Goal: Navigation & Orientation: Understand site structure

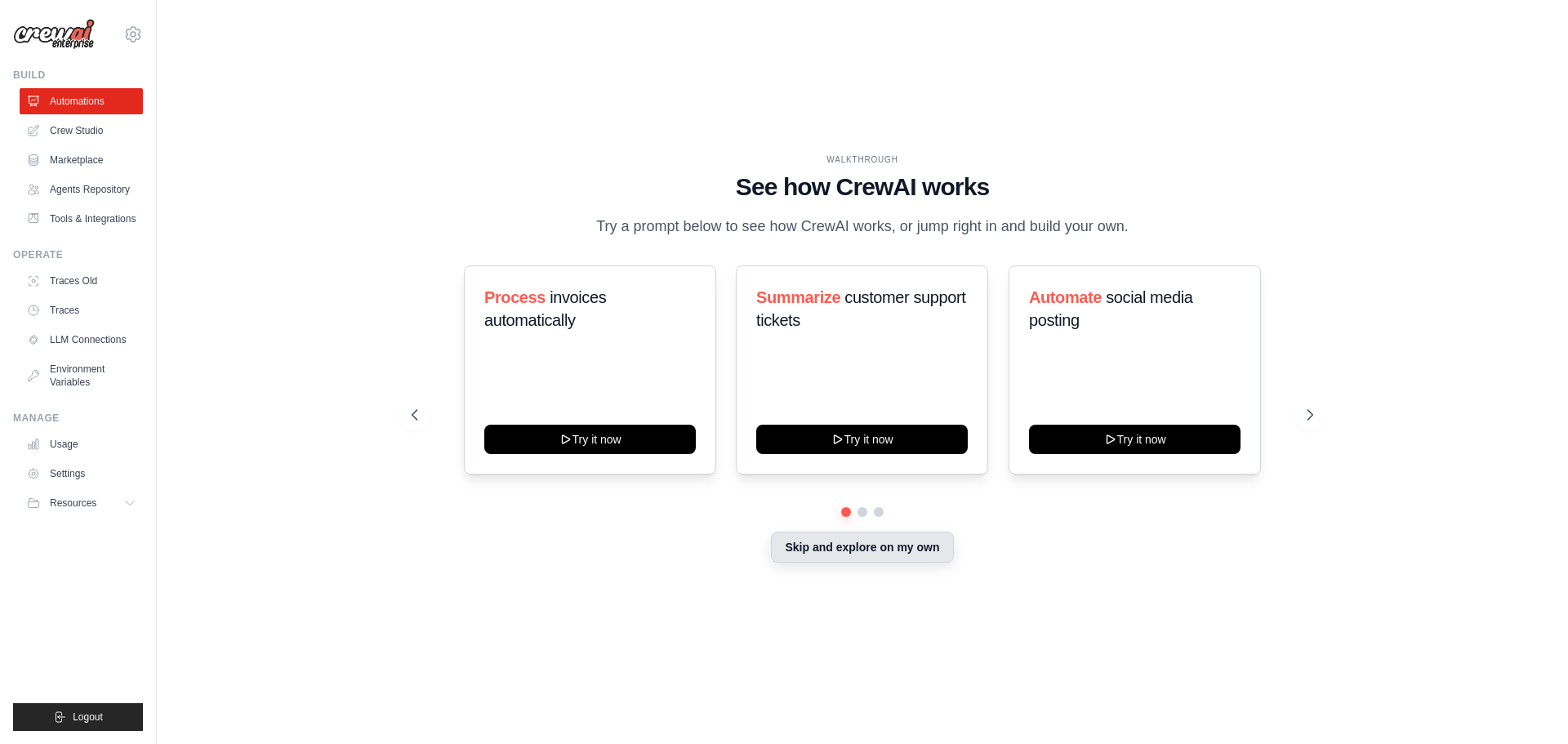
click at [826, 548] on button "Skip and explore on my own" at bounding box center [861, 547] width 182 height 31
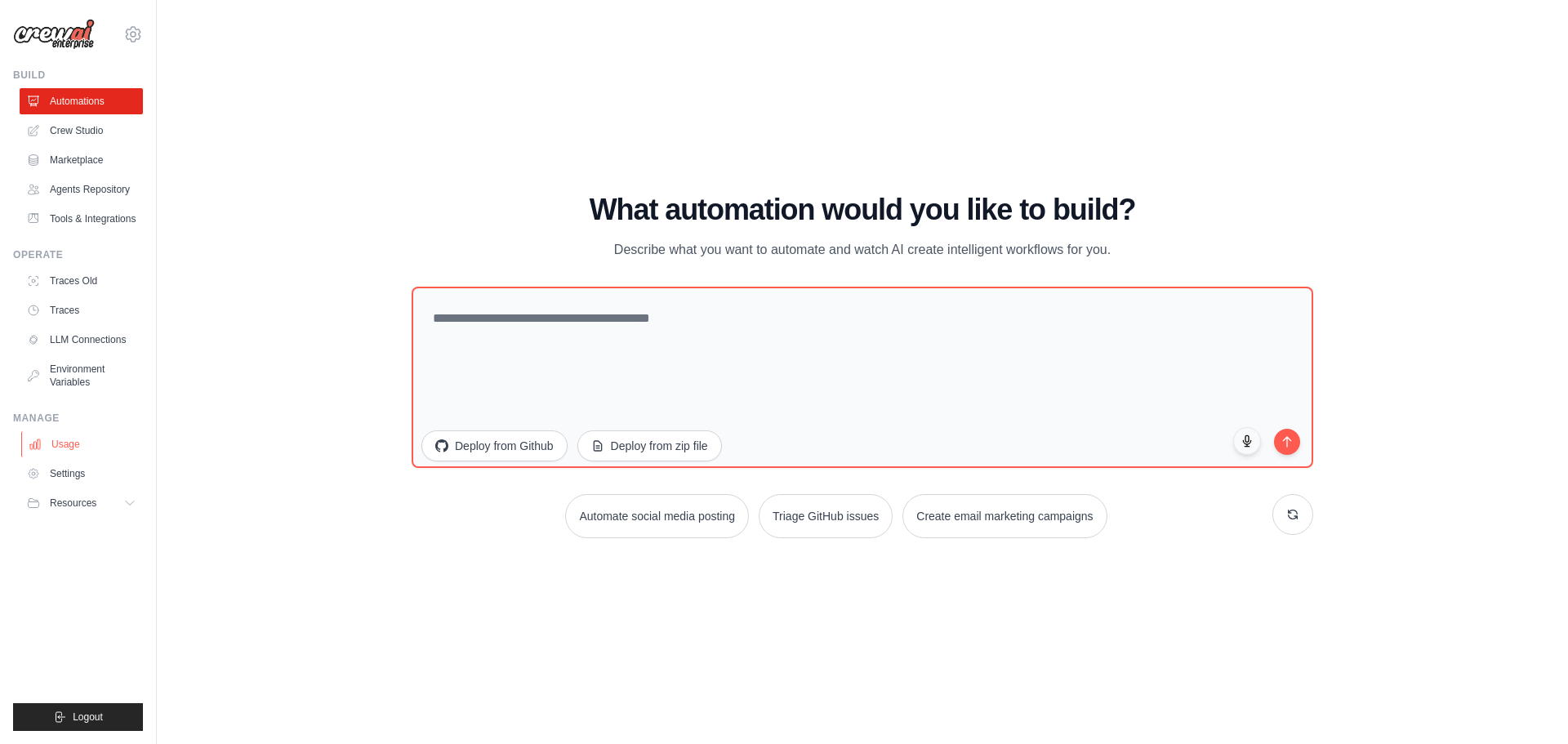
click at [75, 442] on link "Usage" at bounding box center [82, 444] width 123 height 26
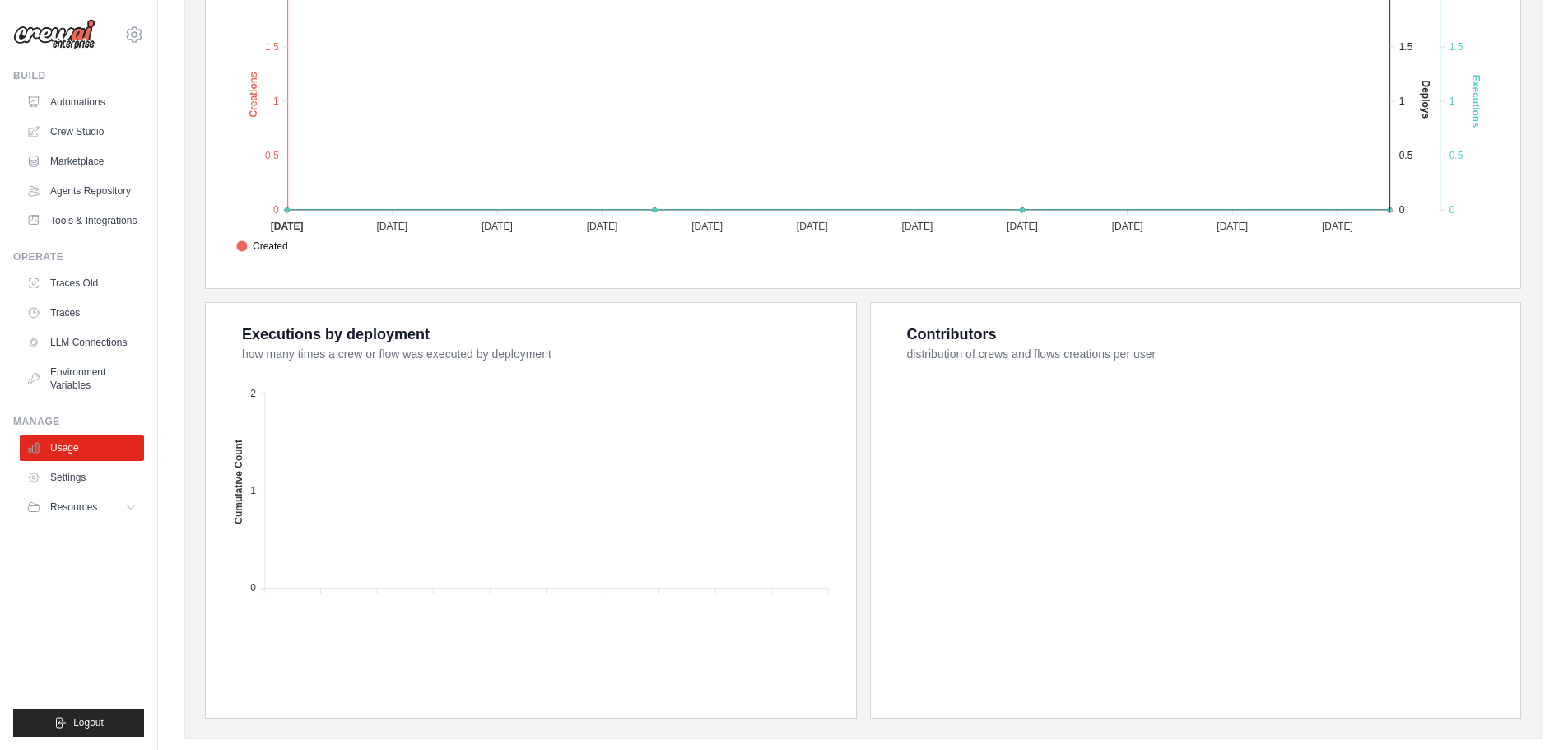
scroll to position [444, 0]
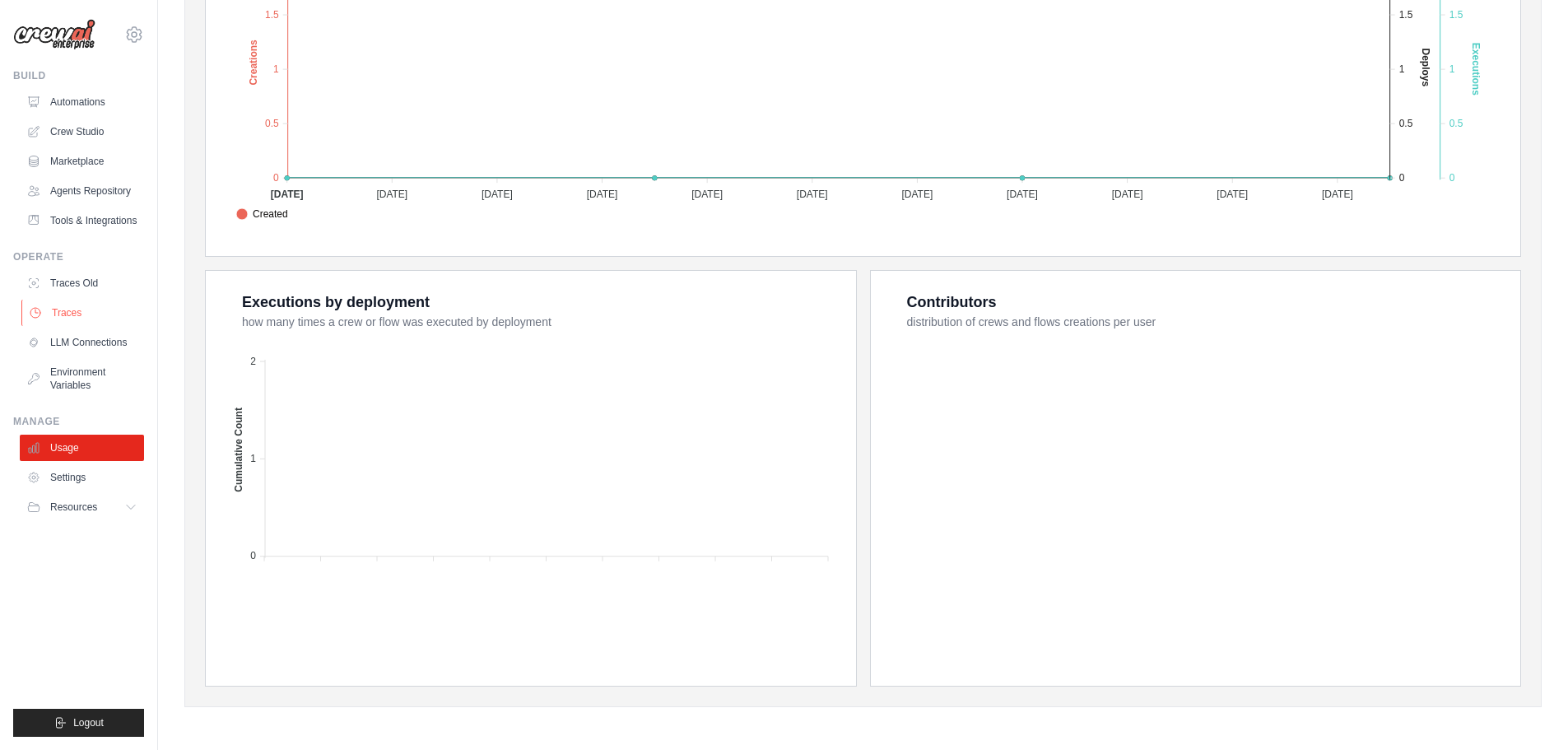
click at [73, 317] on link "Traces" at bounding box center [83, 312] width 124 height 26
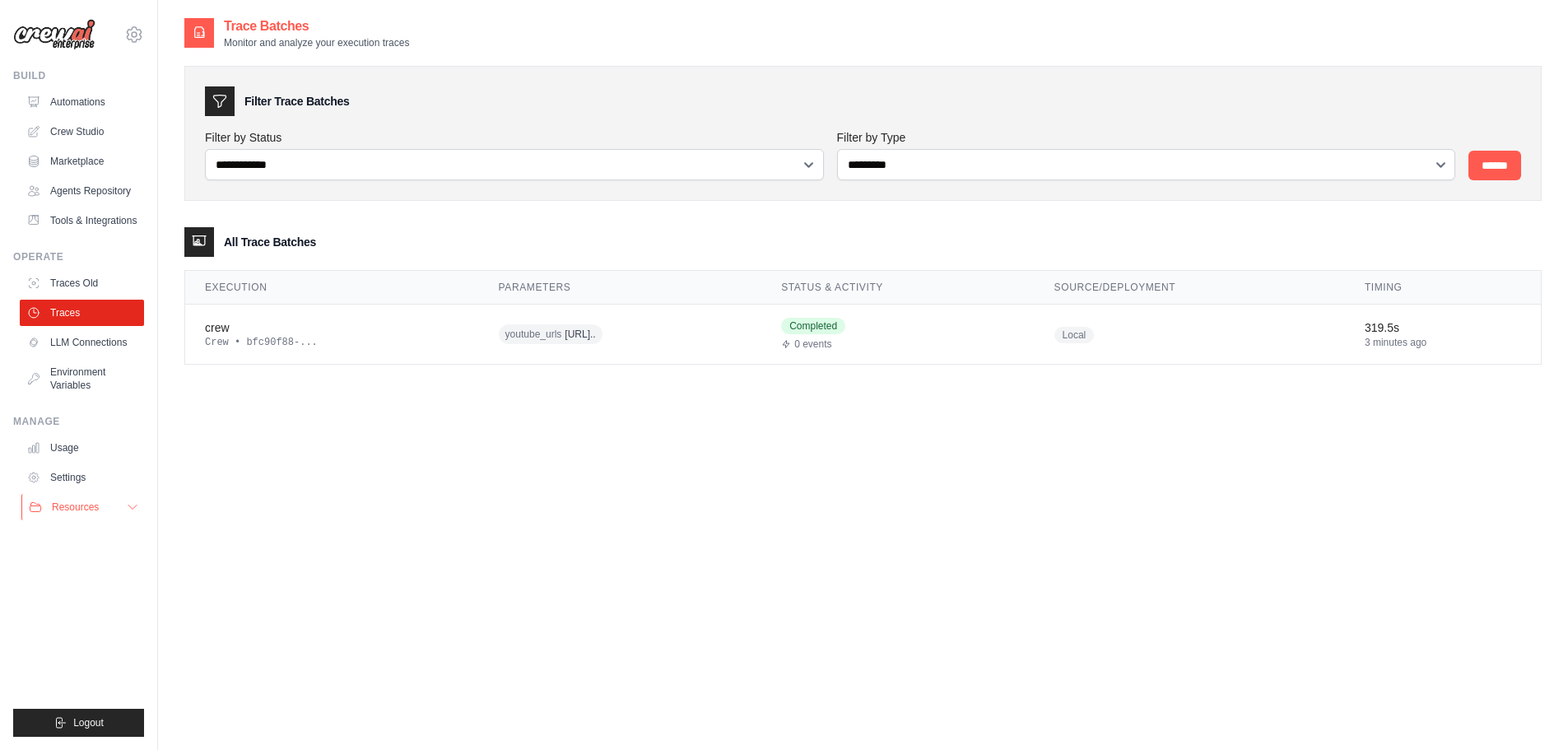
click at [129, 505] on icon at bounding box center [133, 508] width 14 height 14
click at [84, 472] on link "Settings" at bounding box center [83, 477] width 124 height 26
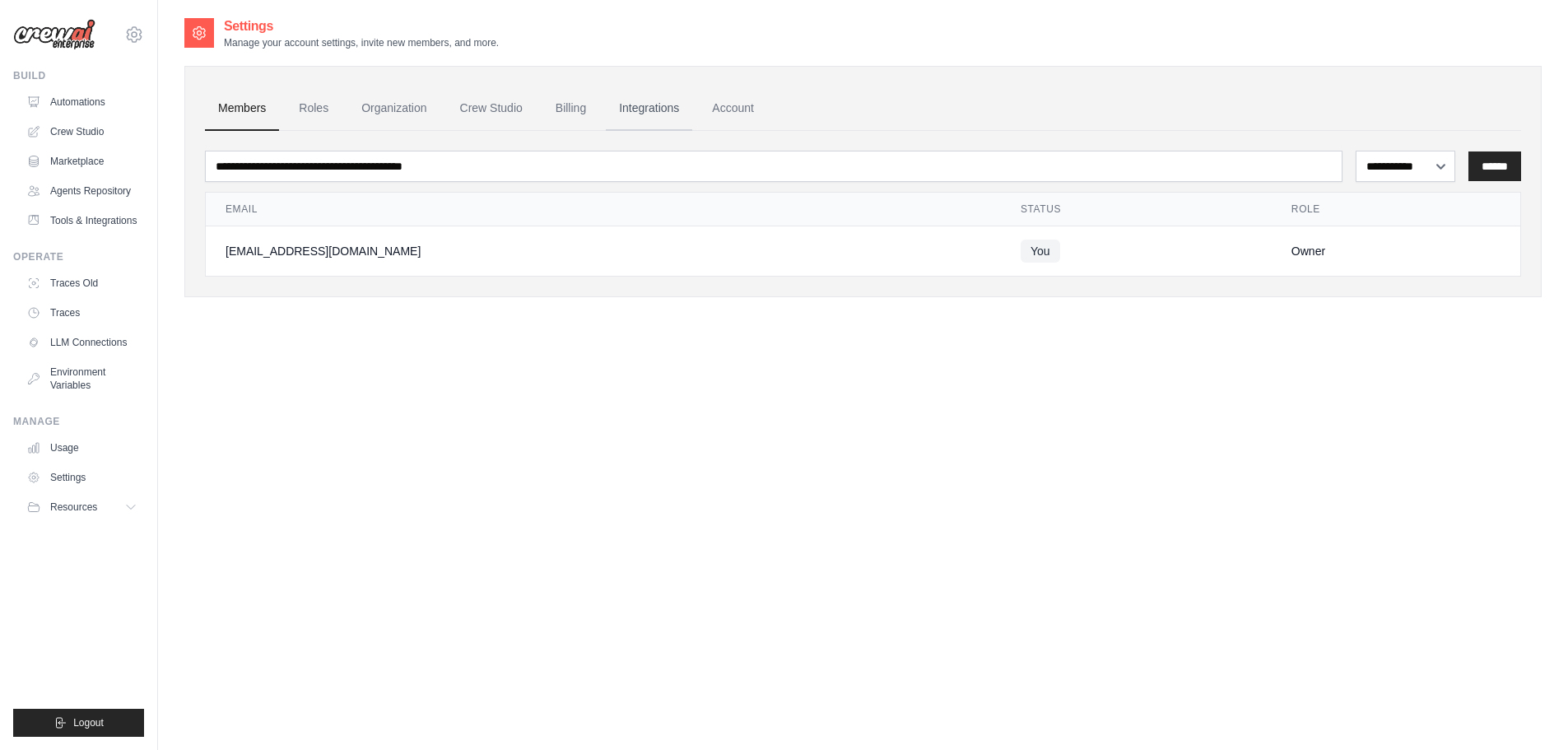
click at [637, 111] on link "Integrations" at bounding box center [649, 108] width 86 height 45
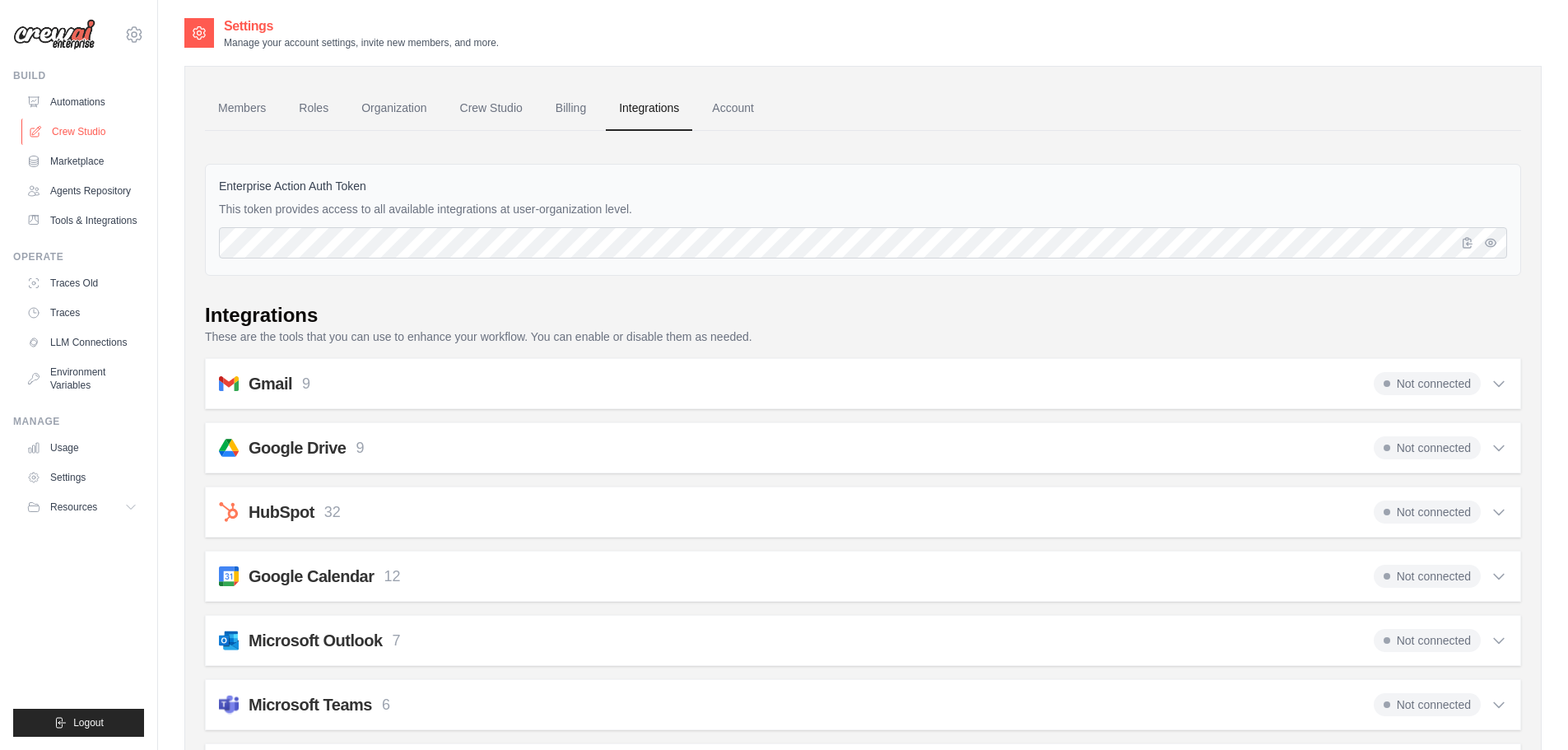
click at [94, 126] on link "Crew Studio" at bounding box center [83, 131] width 124 height 26
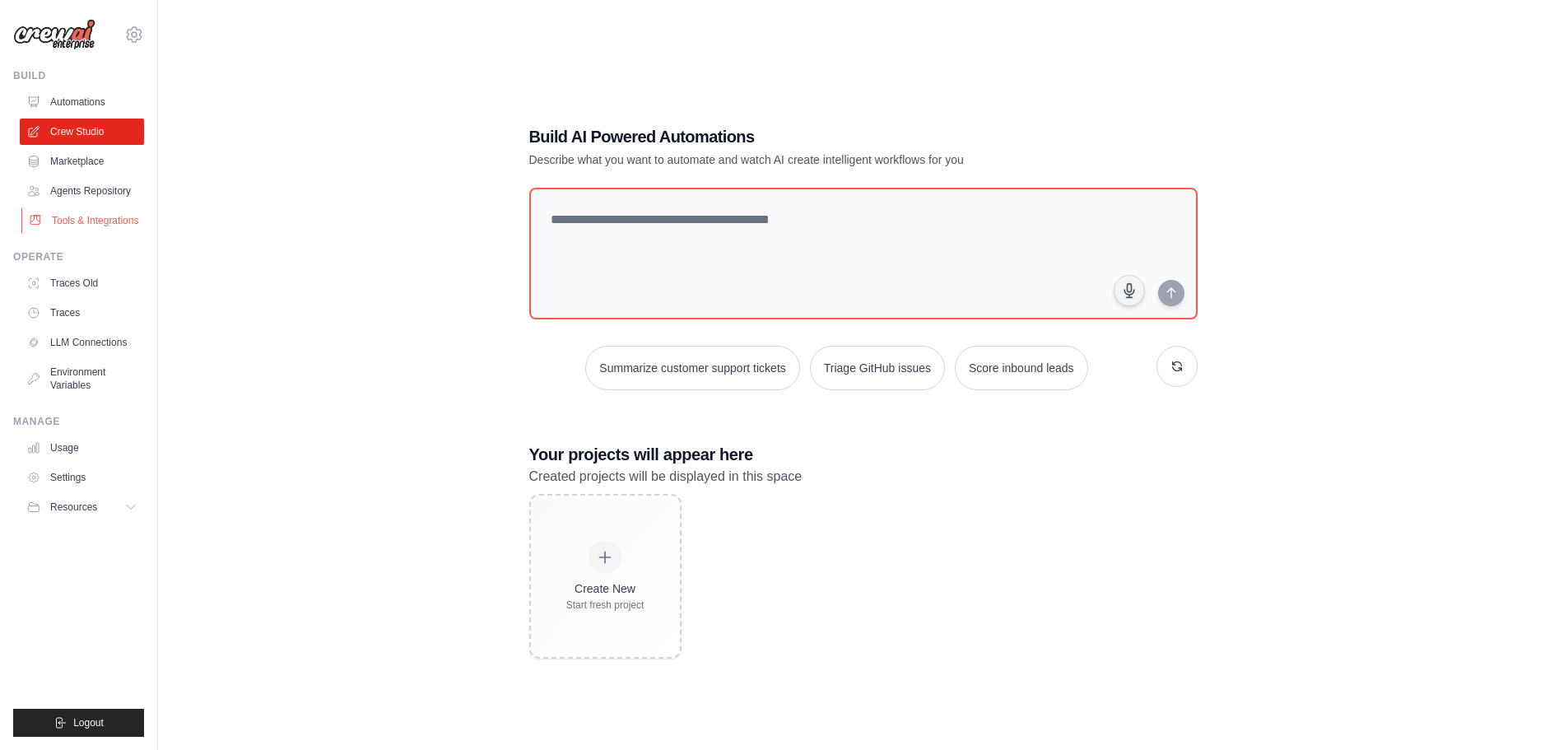
click at [77, 220] on link "Tools & Integrations" at bounding box center [83, 220] width 124 height 26
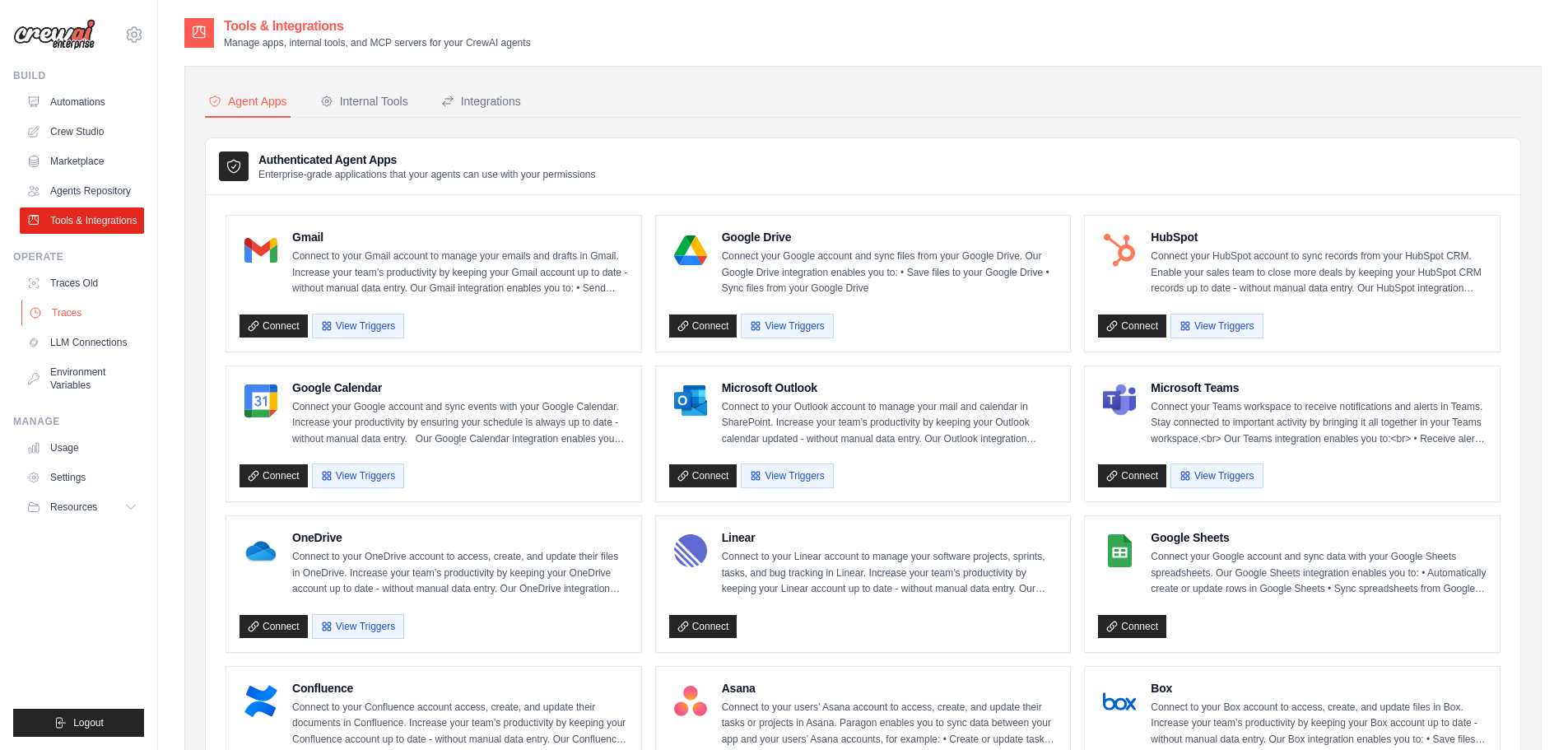
click at [75, 305] on link "Traces" at bounding box center [83, 312] width 124 height 26
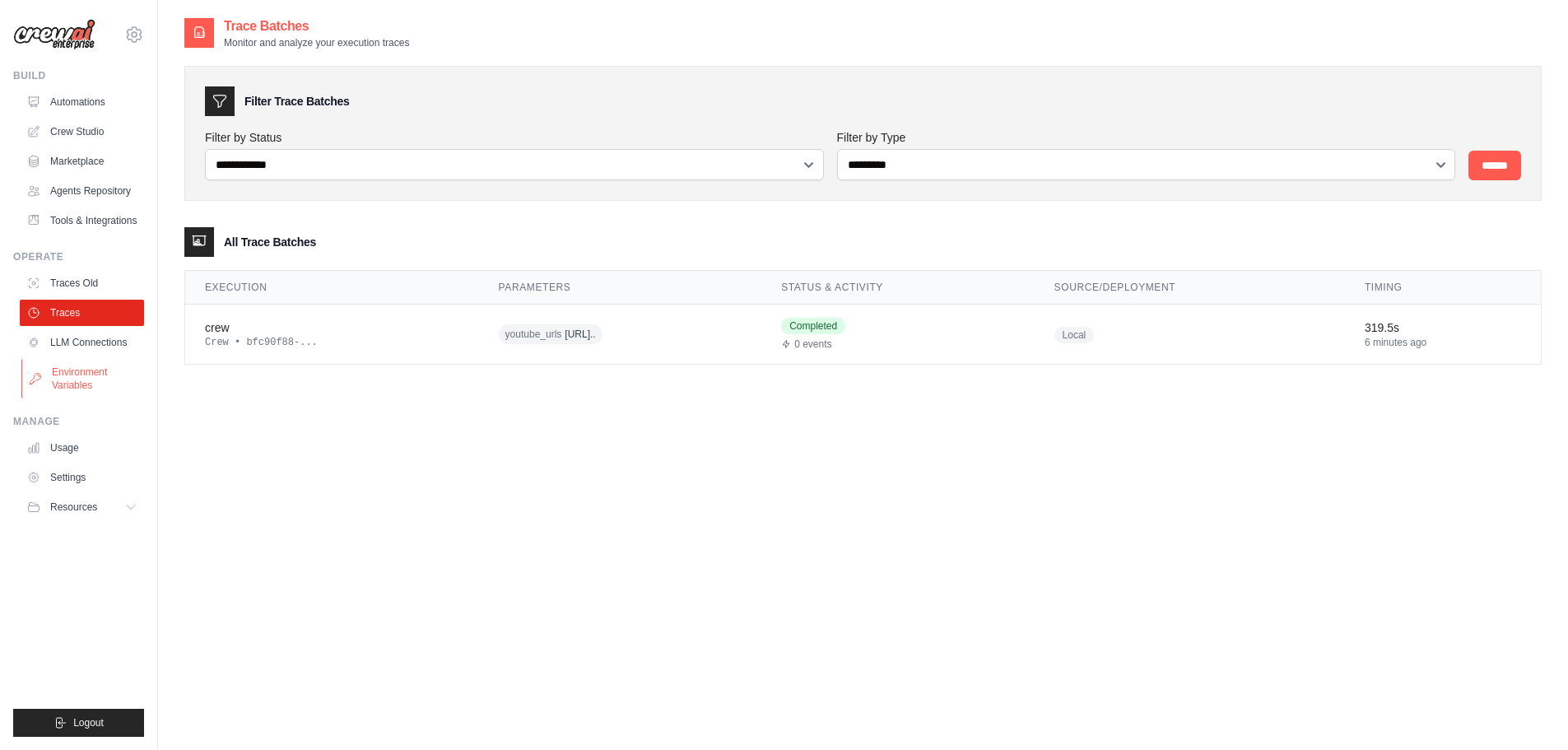
click at [84, 372] on link "Environment Variables" at bounding box center [83, 378] width 124 height 40
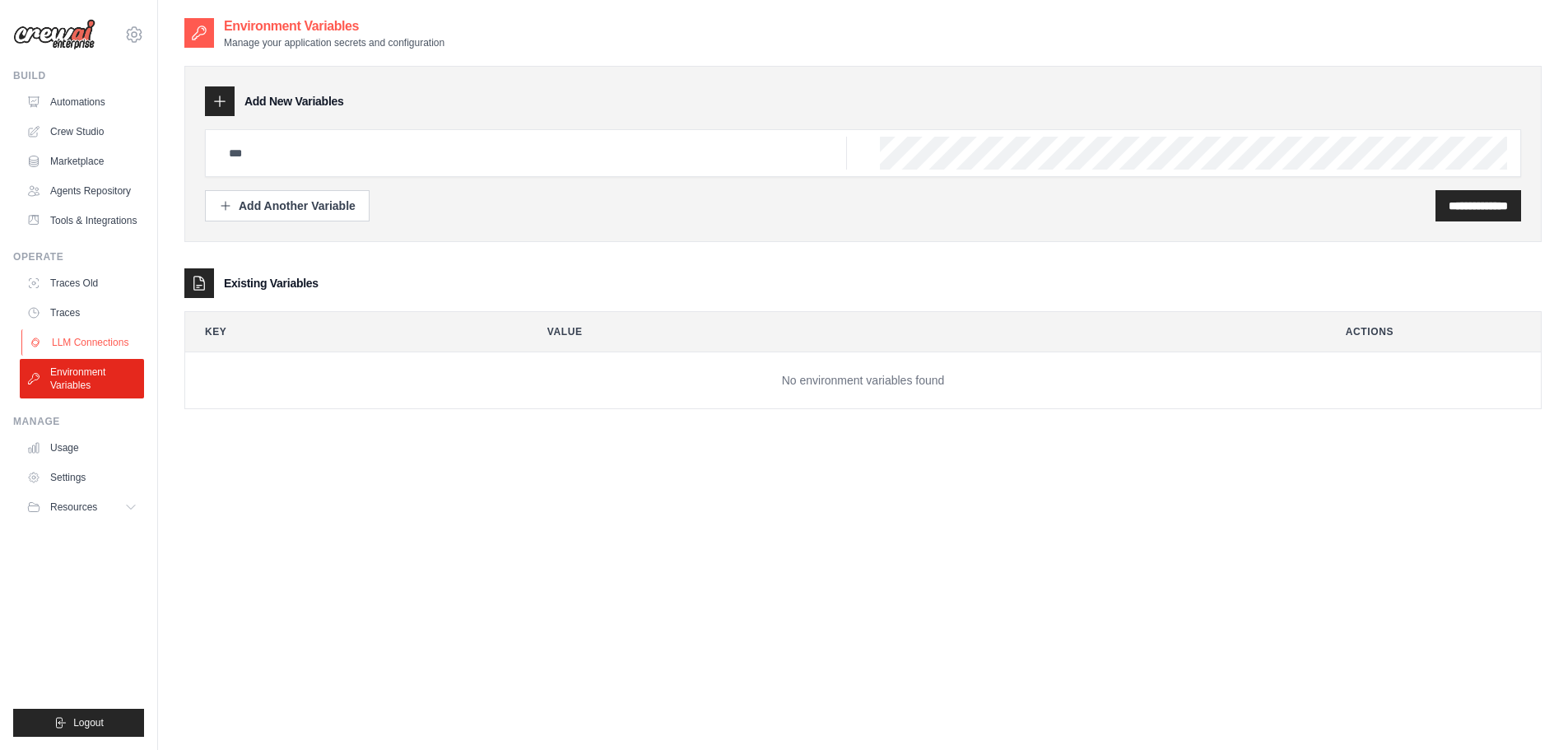
click at [89, 342] on link "LLM Connections" at bounding box center [83, 342] width 124 height 26
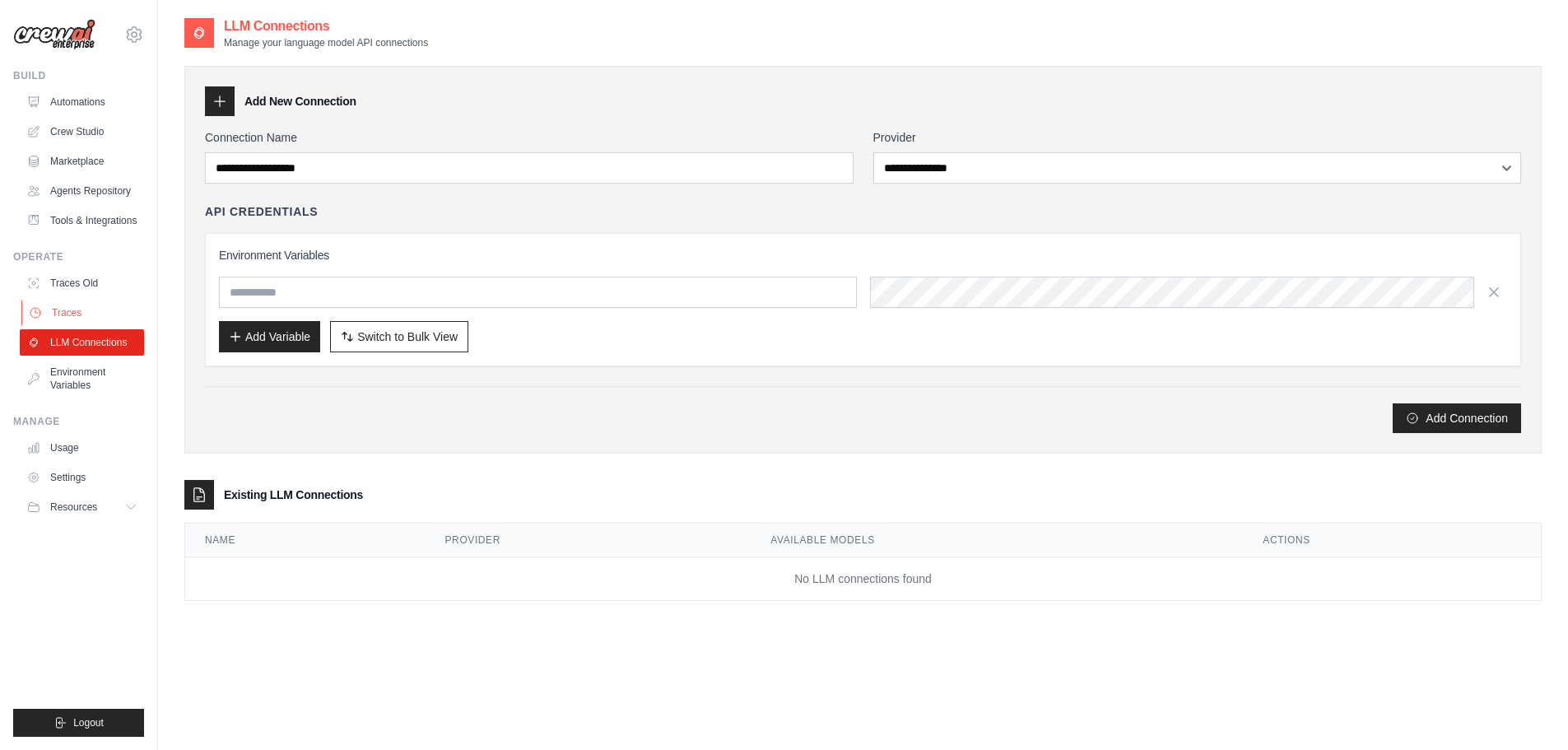
click at [79, 311] on link "Traces" at bounding box center [83, 312] width 124 height 26
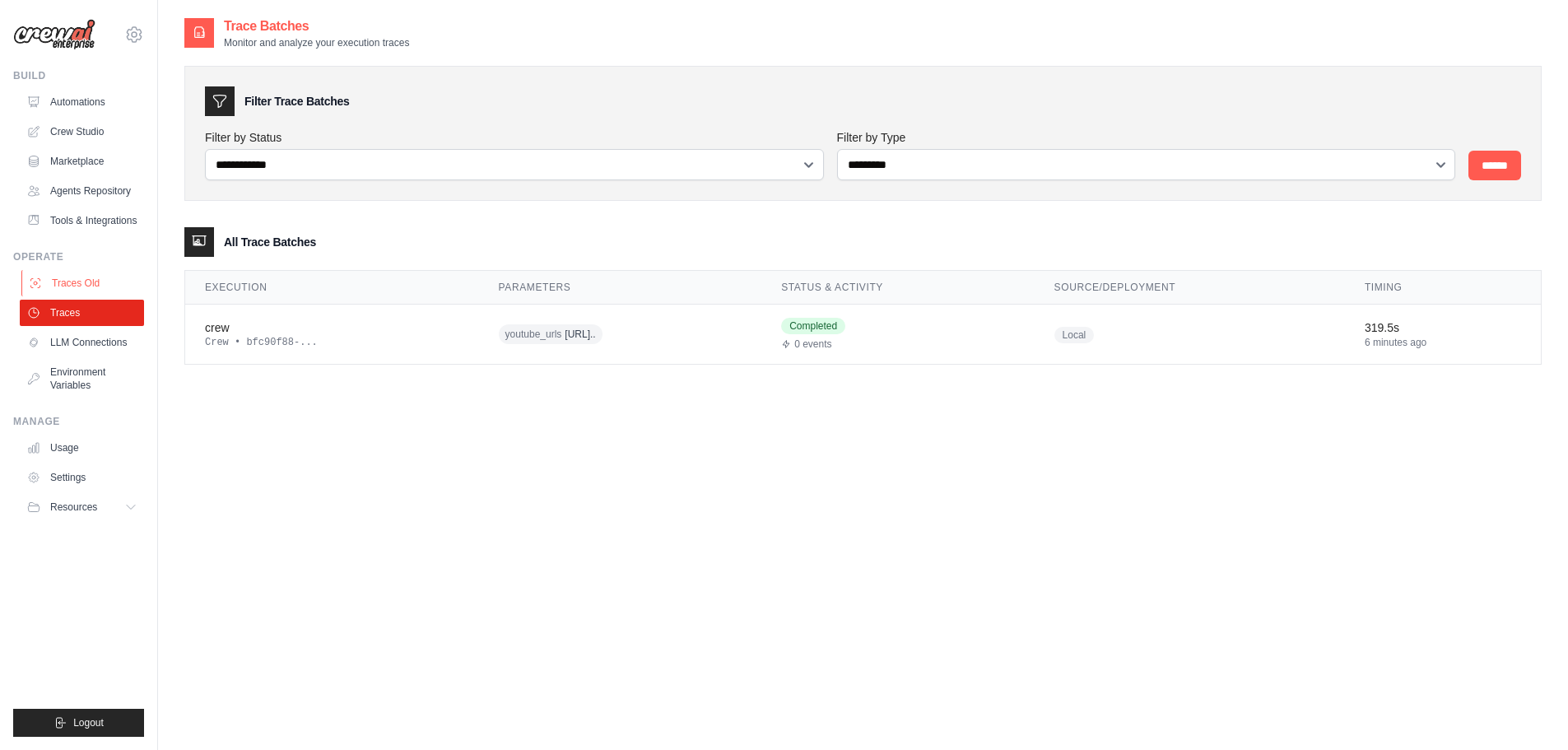
click at [68, 282] on link "Traces Old" at bounding box center [83, 283] width 124 height 26
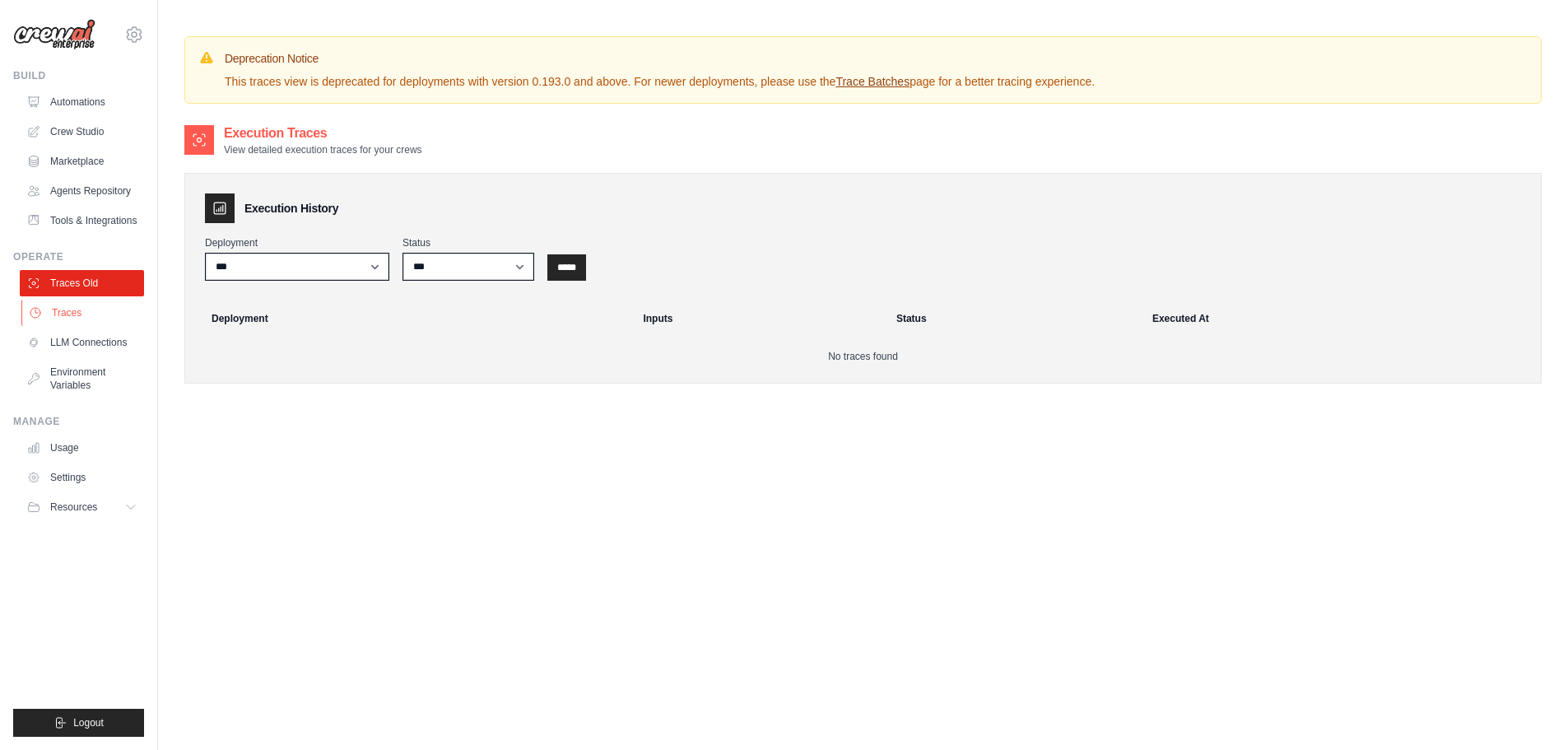
click at [84, 314] on link "Traces" at bounding box center [83, 312] width 124 height 26
